Goal: Information Seeking & Learning: Learn about a topic

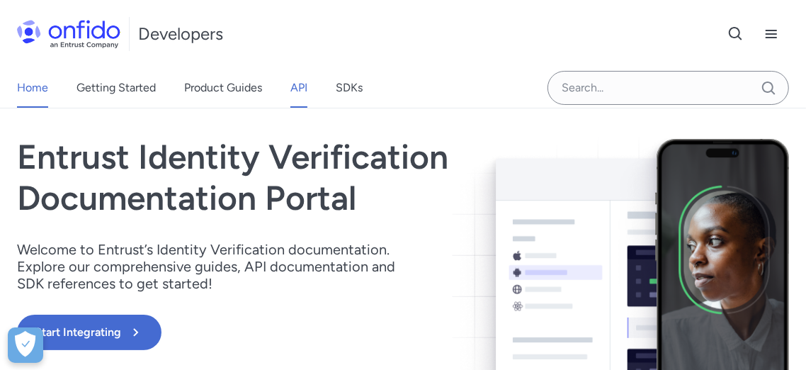
click at [294, 89] on link "API" at bounding box center [298, 88] width 17 height 40
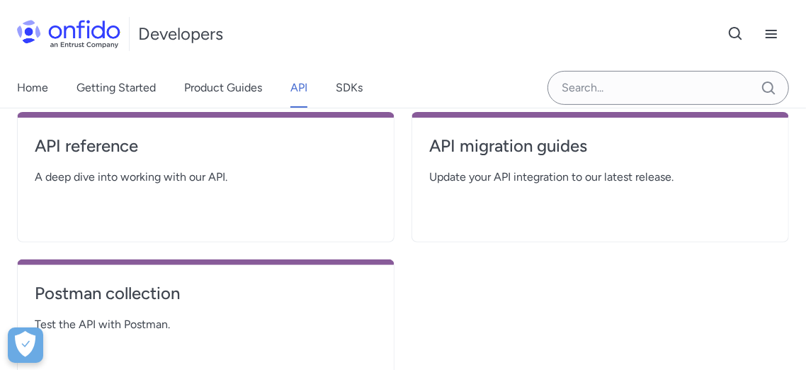
scroll to position [315, 0]
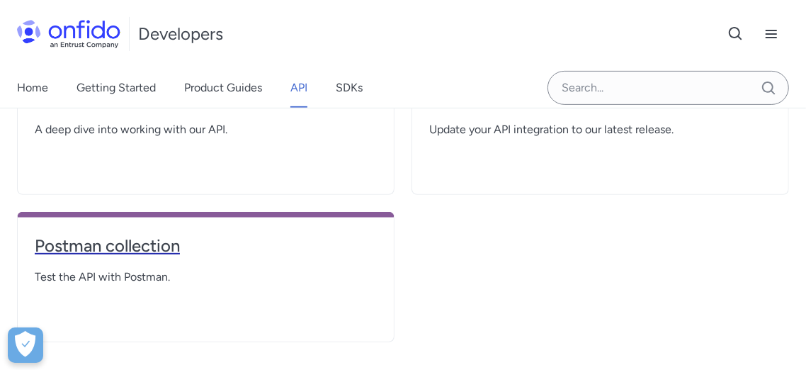
click at [138, 244] on h4 "Postman collection" at bounding box center [206, 245] width 342 height 23
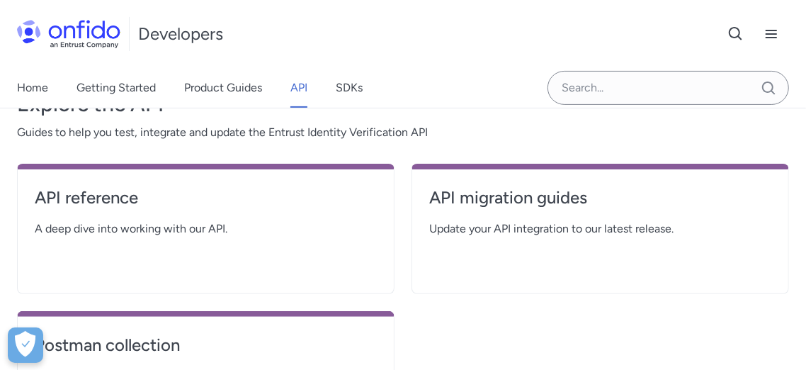
scroll to position [157, 0]
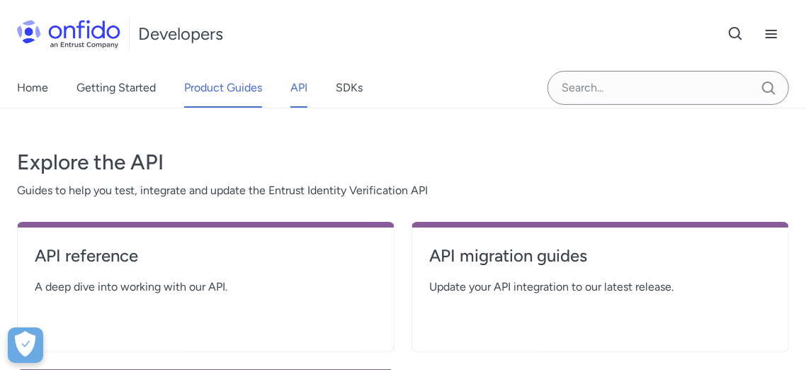
click at [240, 86] on link "Product Guides" at bounding box center [223, 88] width 78 height 40
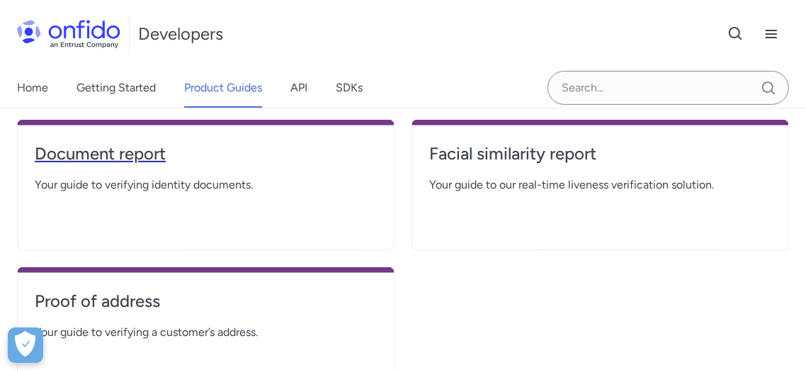
scroll to position [315, 0]
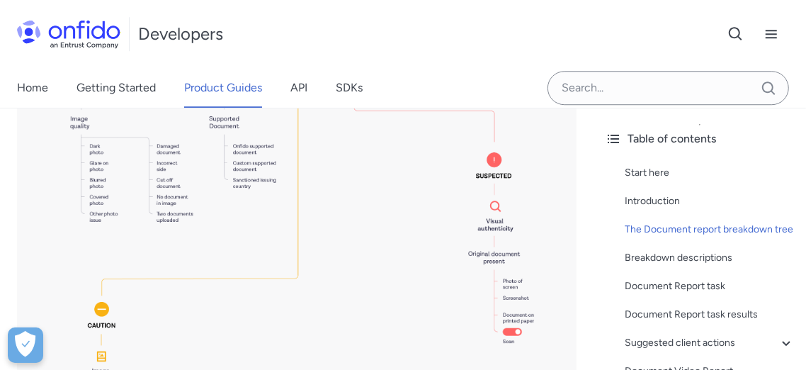
scroll to position [1731, 0]
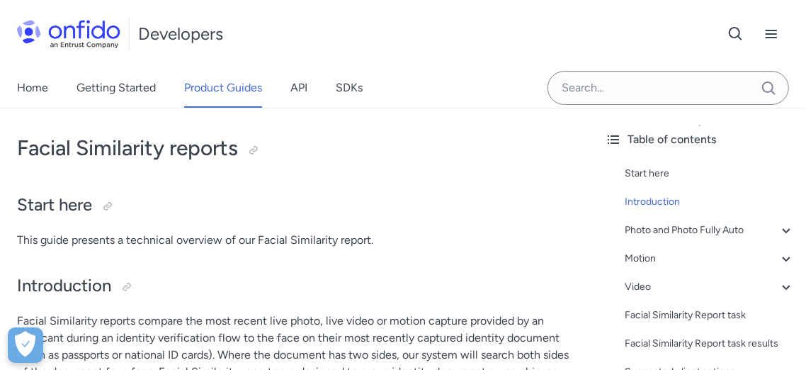
scroll to position [646, 0]
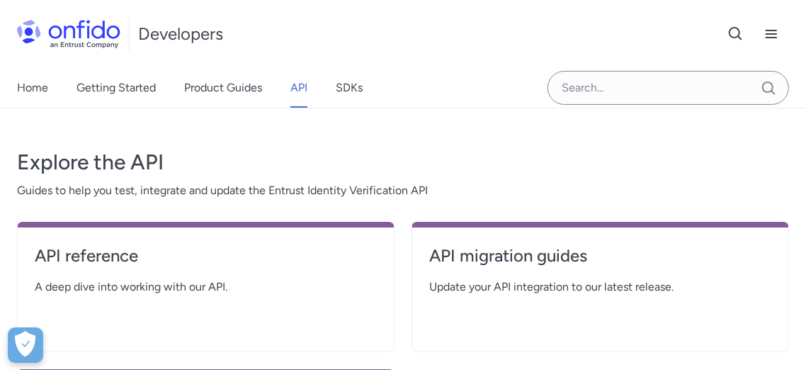
scroll to position [236, 0]
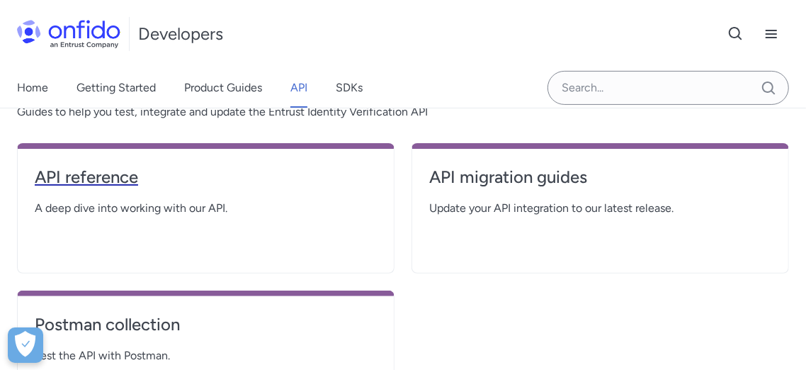
click at [118, 174] on h4 "API reference" at bounding box center [206, 177] width 342 height 23
select select "http"
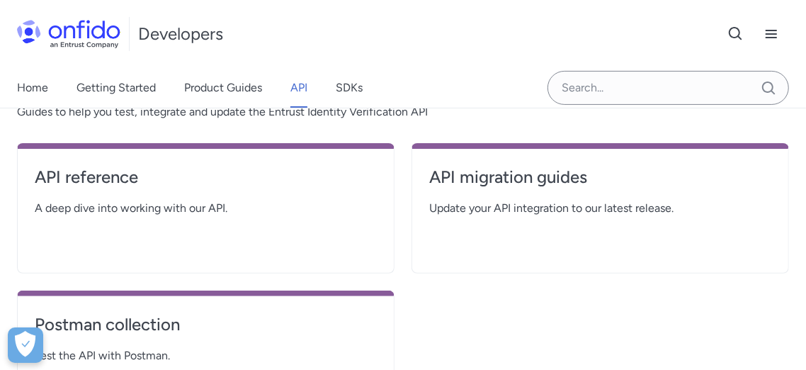
select select "http"
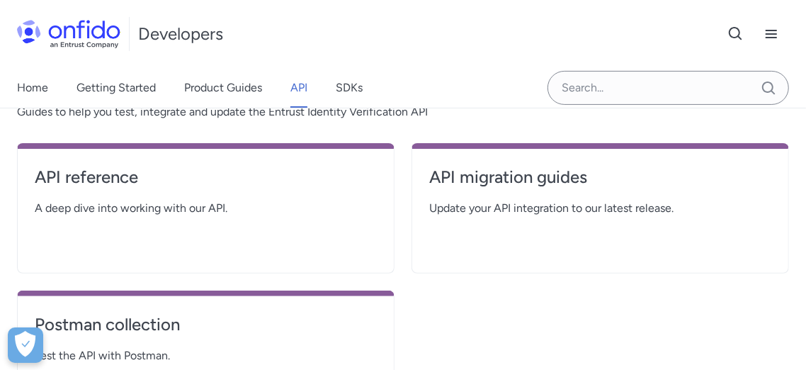
select select "http"
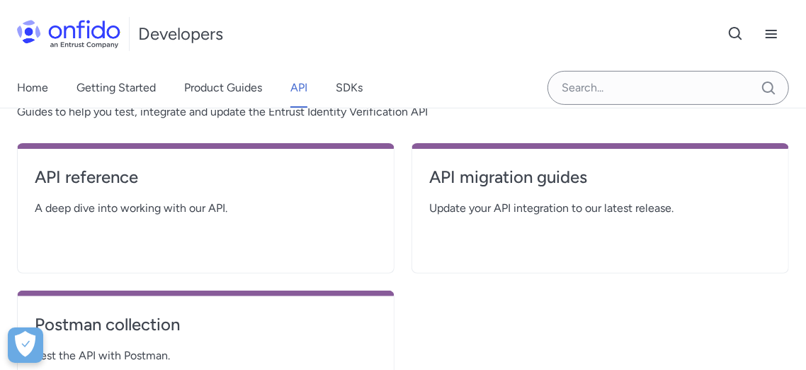
select select "http"
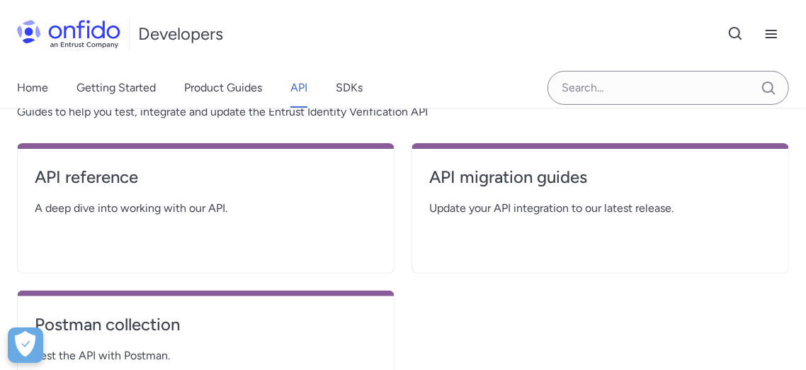
select select "http"
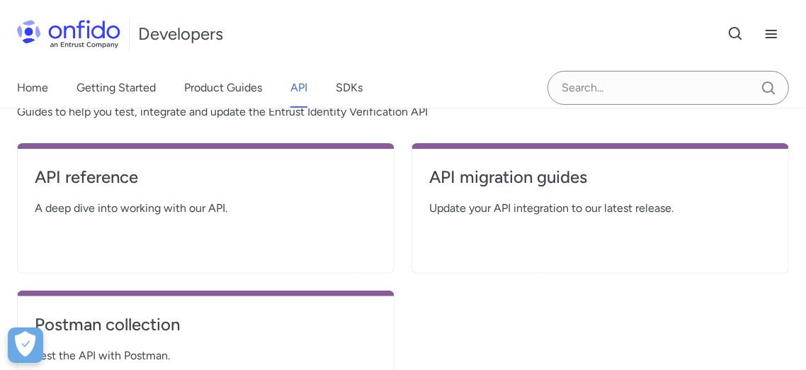
select select "http"
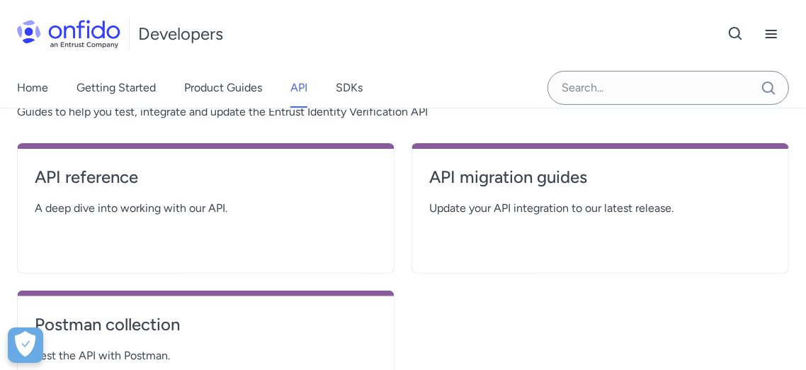
select select "http"
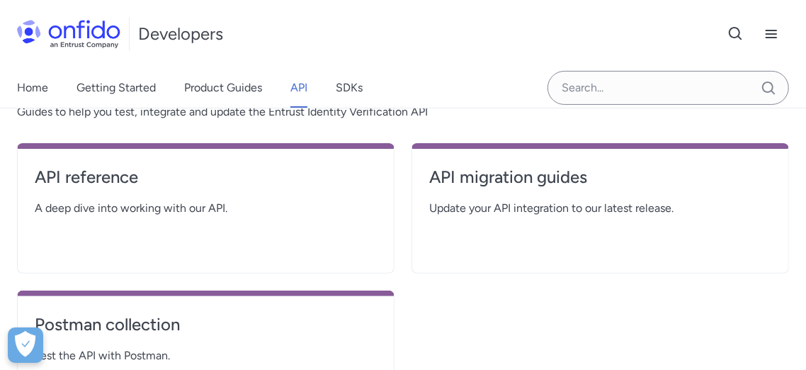
select select "http"
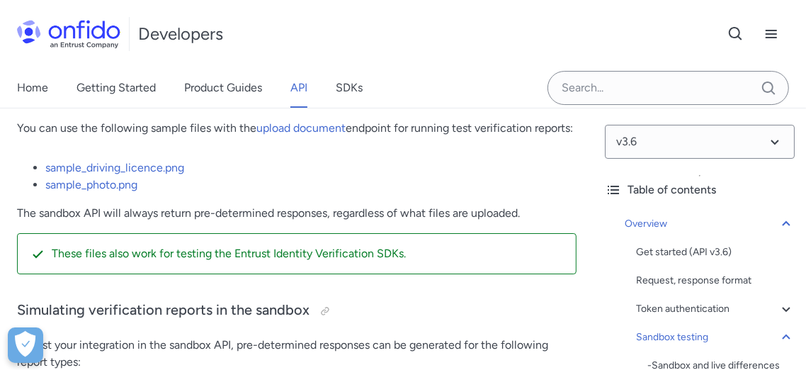
scroll to position [3305, 0]
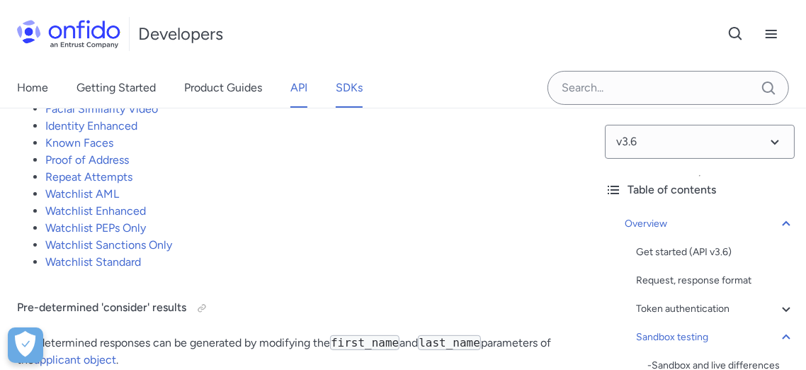
click at [354, 86] on link "SDKs" at bounding box center [349, 88] width 27 height 40
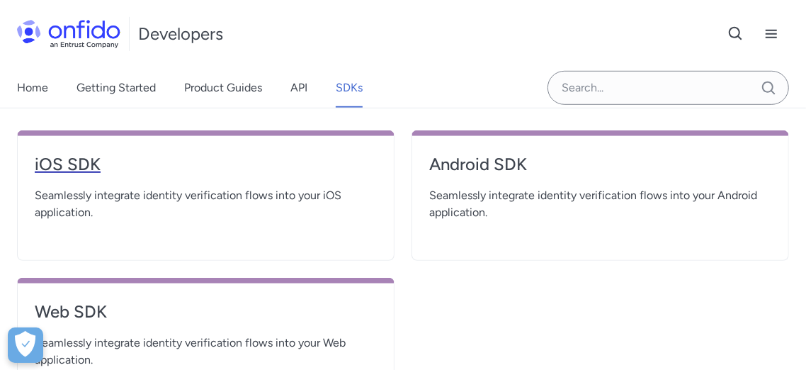
scroll to position [472, 0]
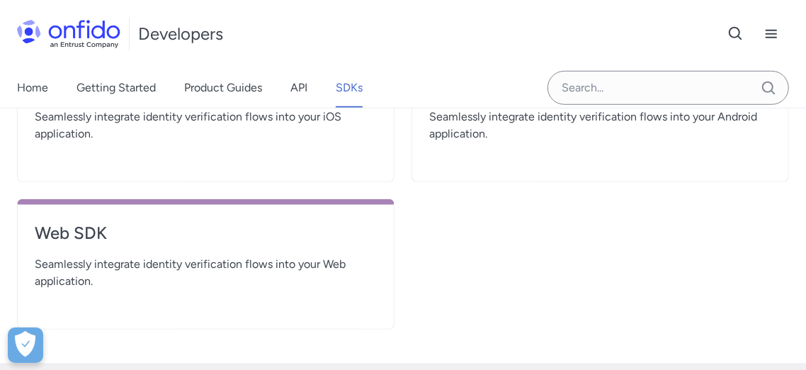
scroll to position [550, 0]
